Goal: Task Accomplishment & Management: Complete application form

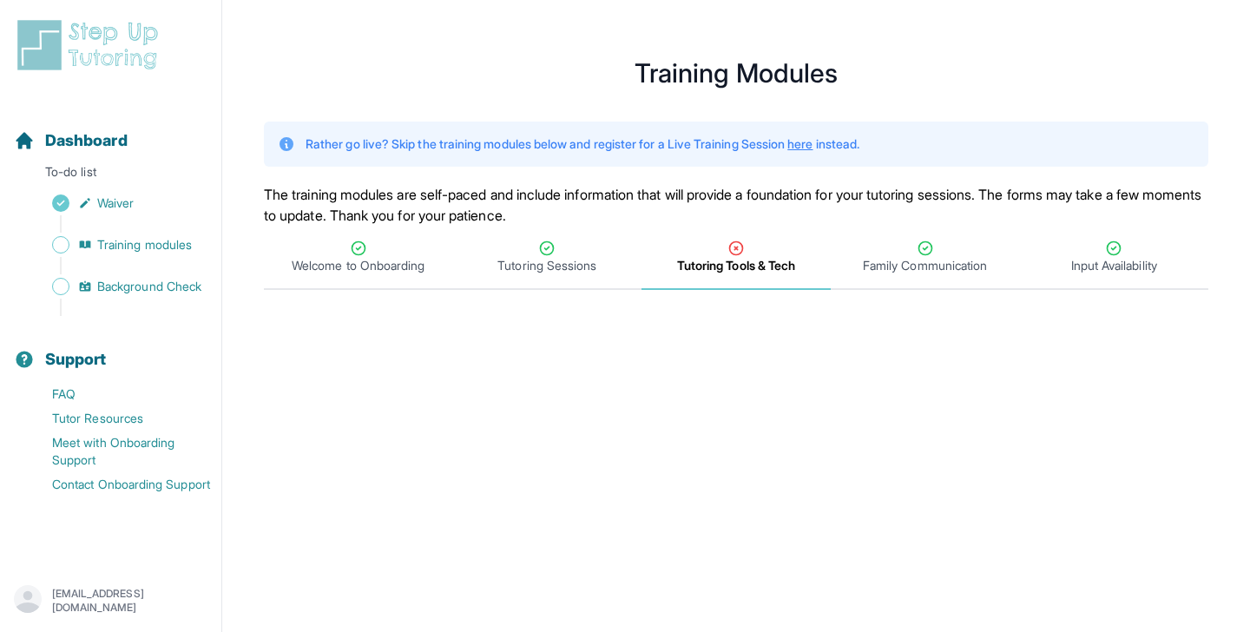
click at [754, 261] on span "Tutoring Tools & Tech" at bounding box center [736, 265] width 118 height 17
click at [553, 253] on icon "Tabs" at bounding box center [546, 248] width 17 height 17
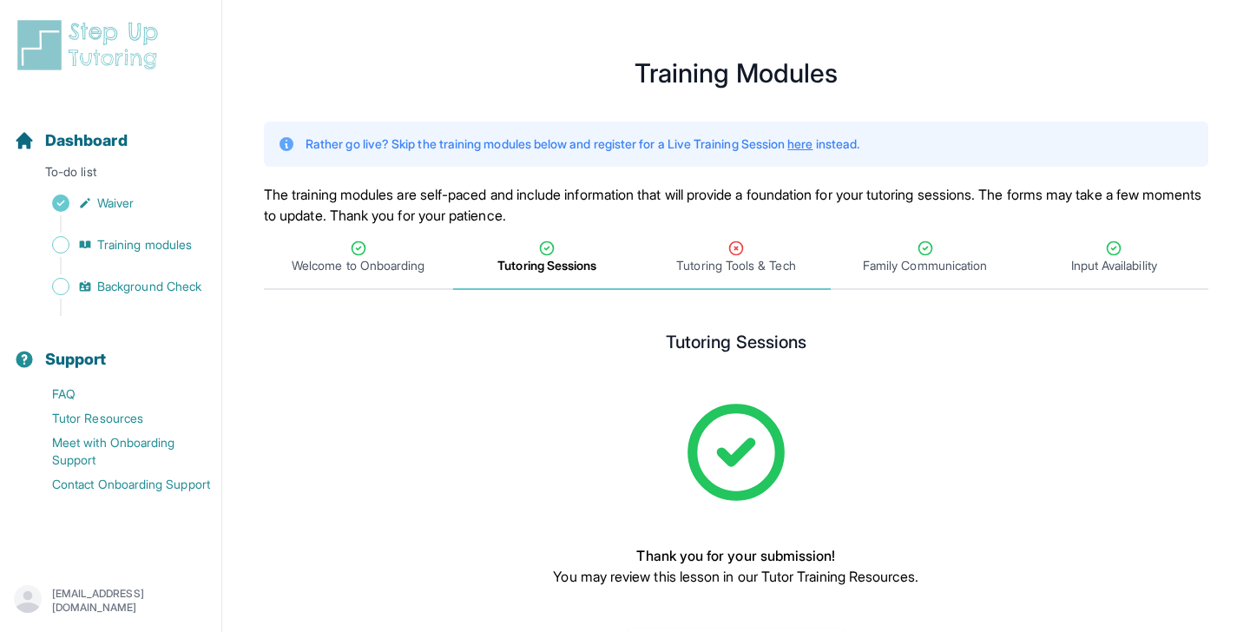
click at [747, 246] on div "Tutoring Tools & Tech" at bounding box center [736, 257] width 182 height 35
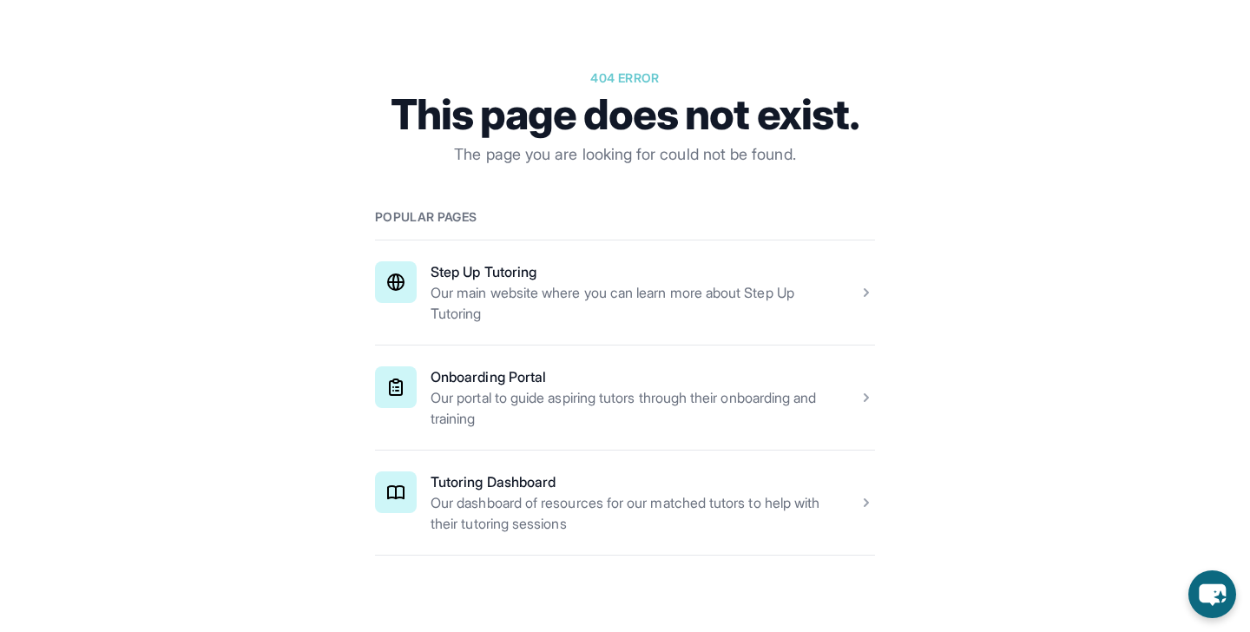
scroll to position [178, 0]
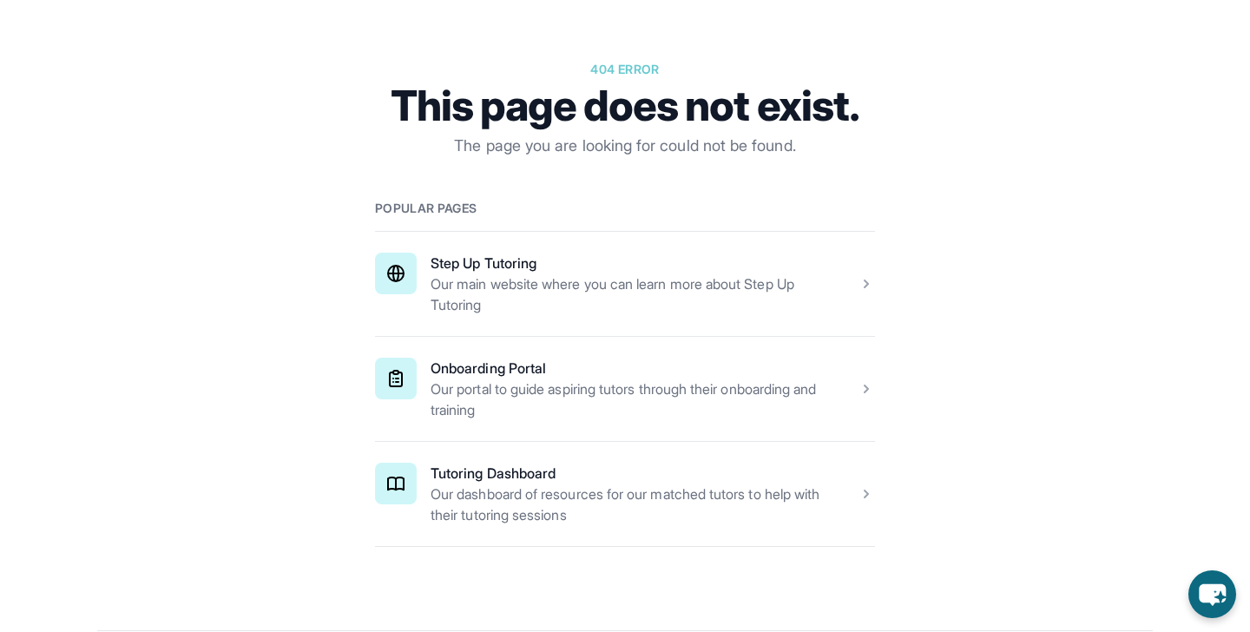
click at [470, 397] on span at bounding box center [625, 389] width 500 height 104
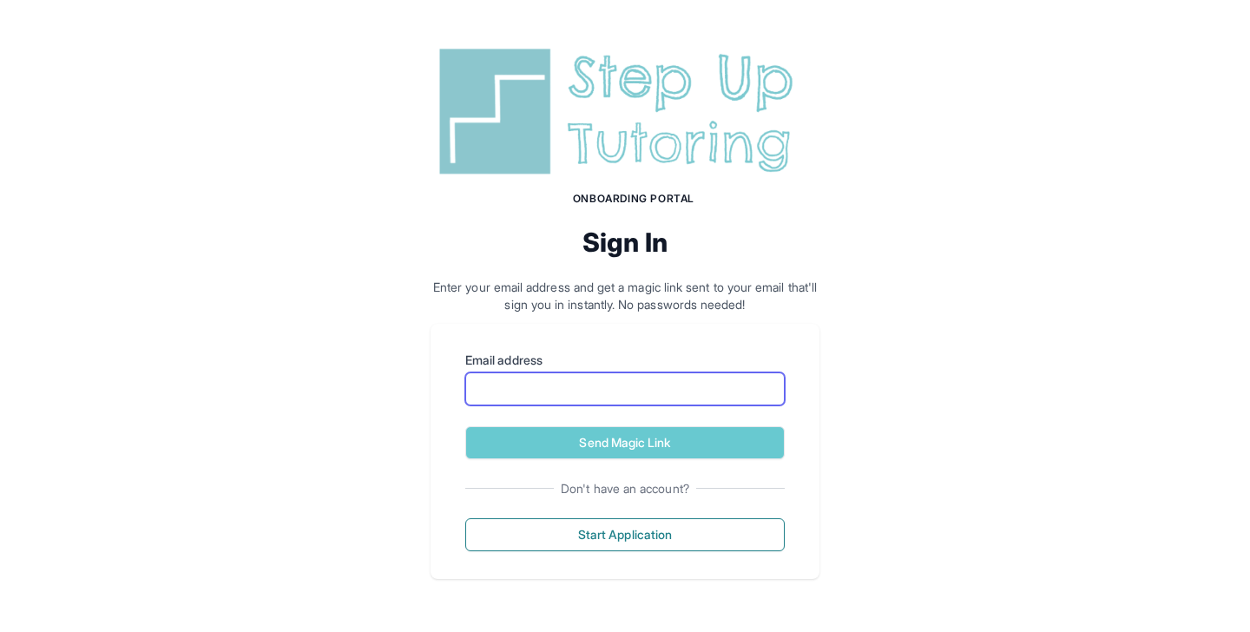
click at [506, 397] on input "Email address" at bounding box center [624, 388] width 319 height 33
type input "**********"
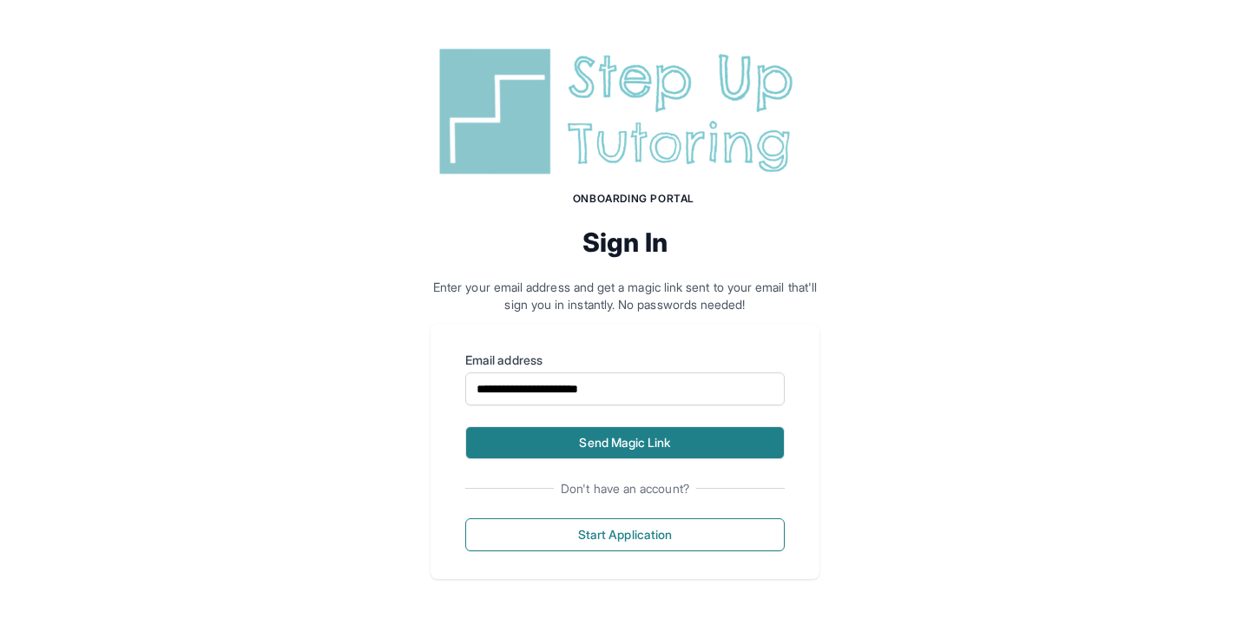
click at [607, 442] on button "Send Magic Link" at bounding box center [624, 442] width 319 height 33
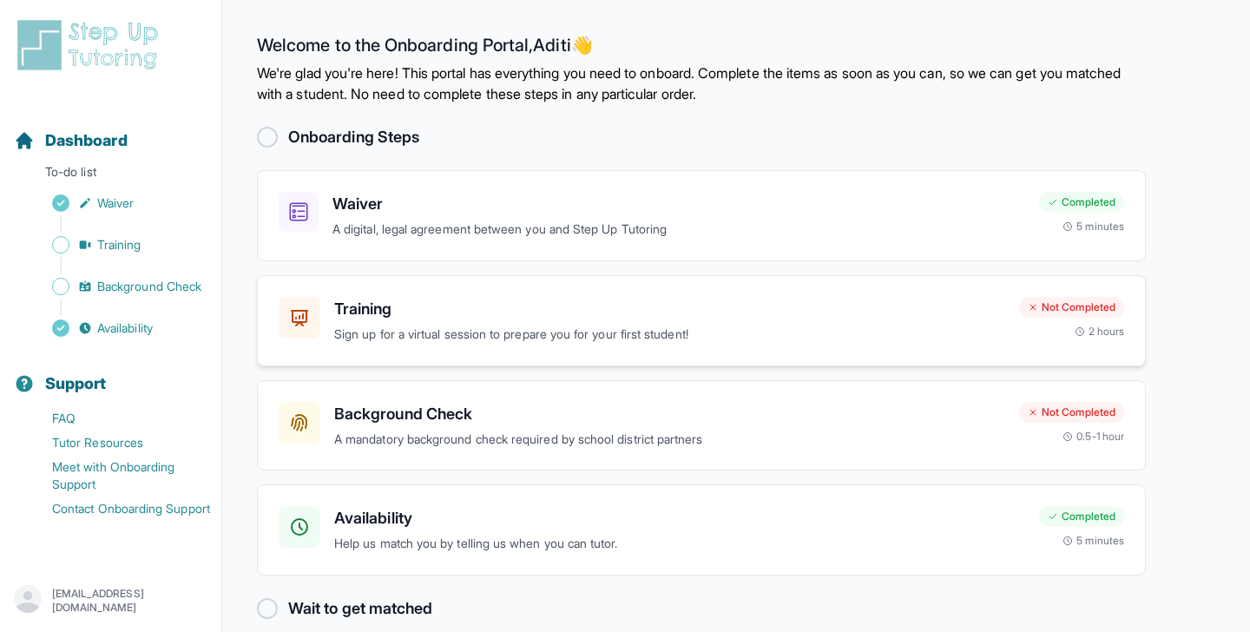
click at [431, 311] on h3 "Training" at bounding box center [669, 309] width 671 height 24
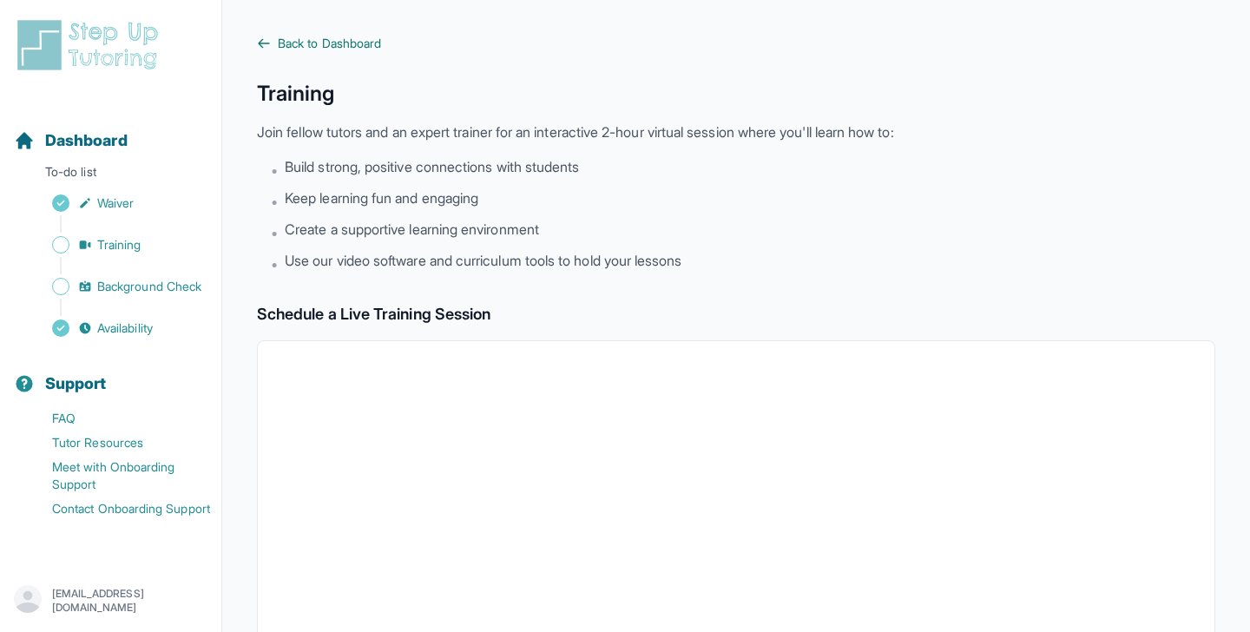
click at [326, 42] on span "Back to Dashboard" at bounding box center [329, 43] width 103 height 17
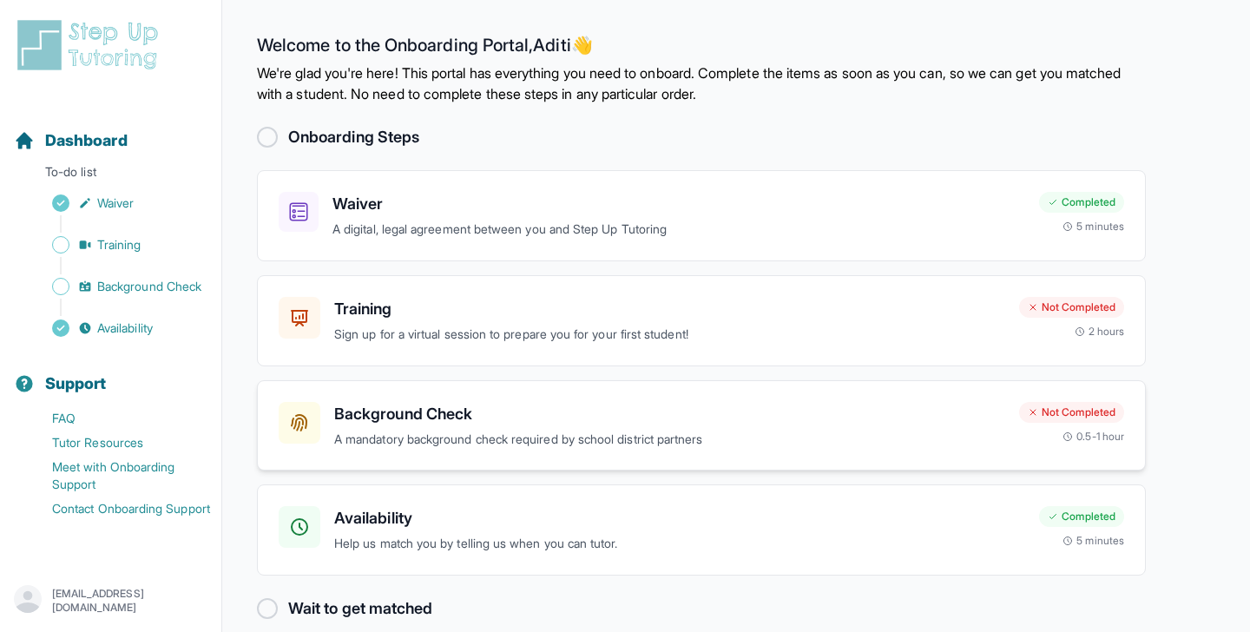
click at [1081, 404] on div "Not Completed" at bounding box center [1071, 412] width 105 height 21
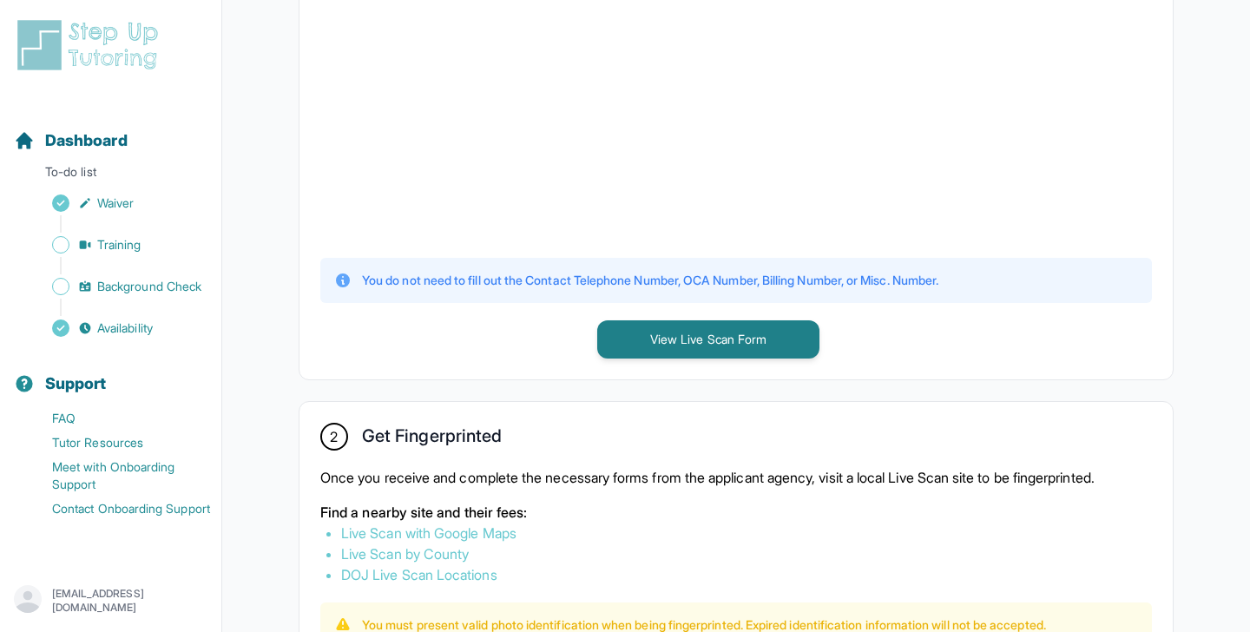
scroll to position [622, 0]
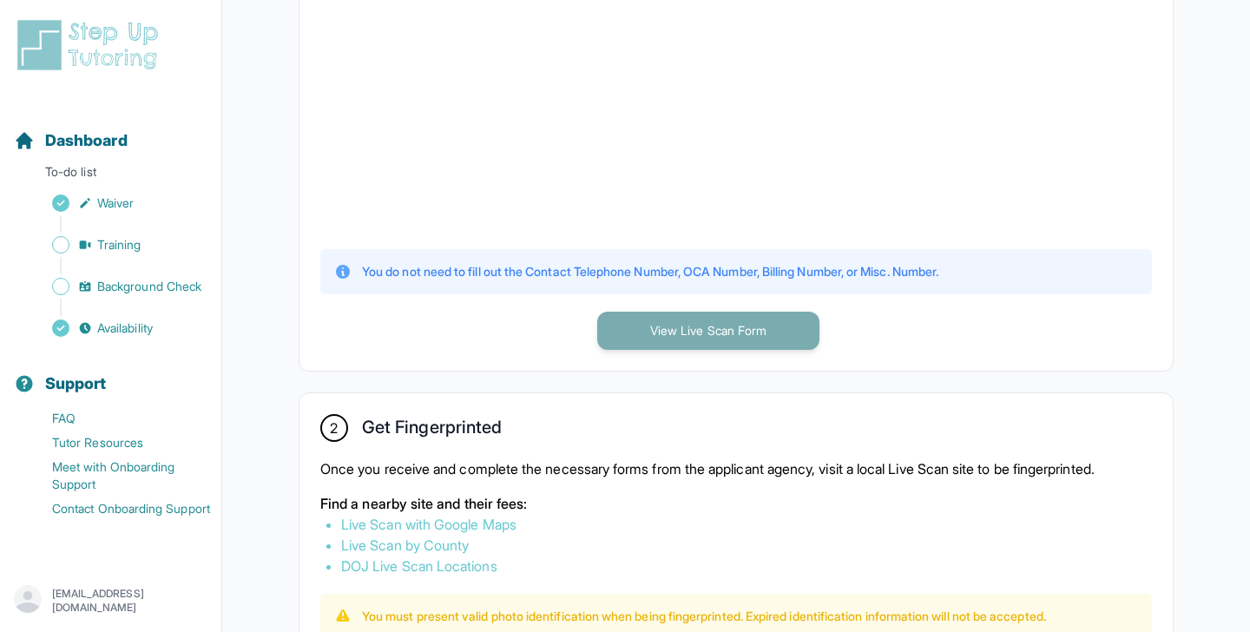
click at [780, 325] on button "View Live Scan Form" at bounding box center [708, 331] width 222 height 38
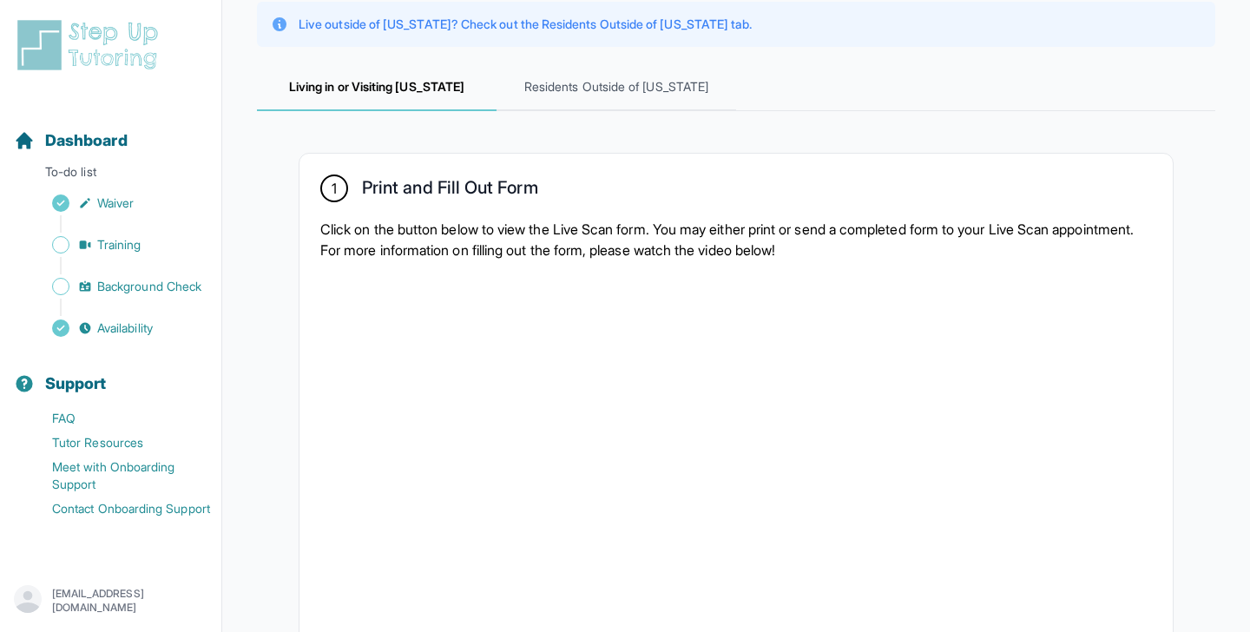
scroll to position [0, 0]
